Goal: Information Seeking & Learning: Check status

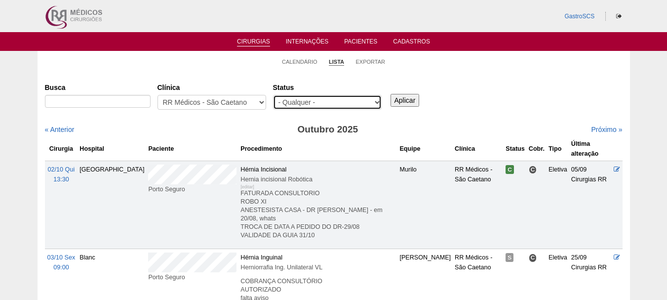
click at [291, 103] on select "- Qualquer - Reservada Confirmada Suspensa Cancelada" at bounding box center [327, 102] width 109 height 15
select select "conf"
click at [273, 95] on select "- Qualquer - Reservada Confirmada Suspensa Cancelada" at bounding box center [327, 102] width 109 height 15
click at [404, 104] on input "Aplicar" at bounding box center [405, 100] width 29 height 13
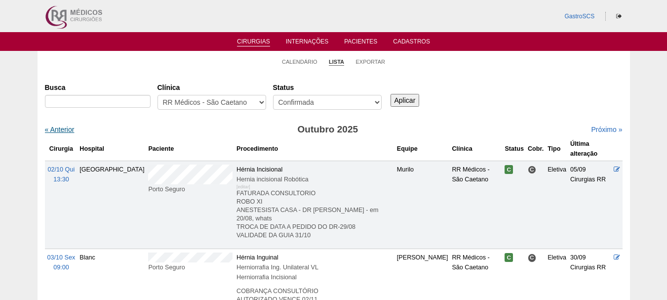
click at [60, 131] on link "« Anterior" at bounding box center [60, 129] width 30 height 8
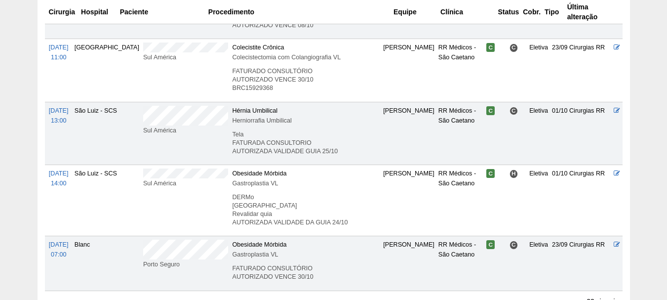
scroll to position [1448, 0]
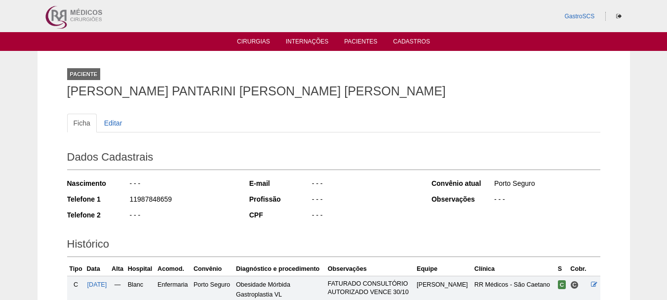
scroll to position [139, 0]
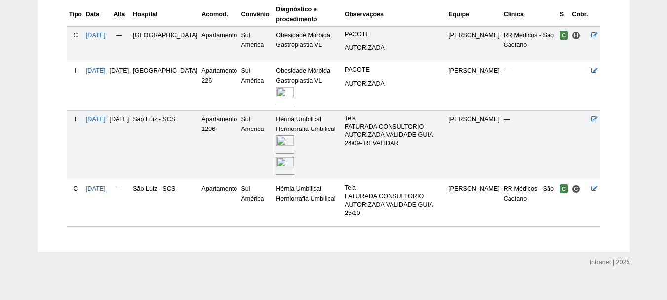
scroll to position [262, 0]
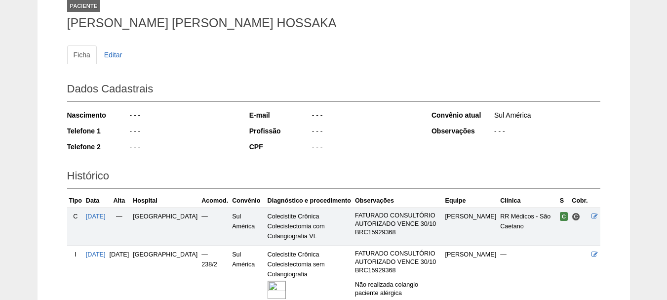
scroll to position [159, 0]
